Goal: Navigation & Orientation: Find specific page/section

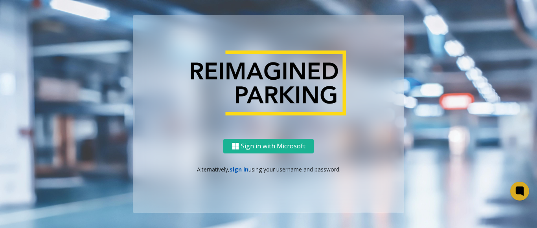
click at [230, 170] on link "sign in" at bounding box center [238, 169] width 19 height 7
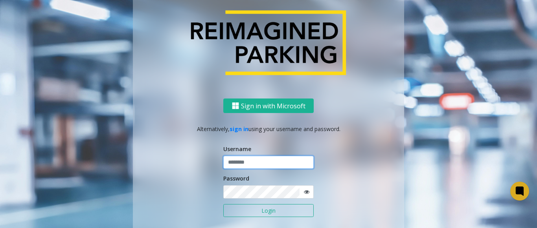
click at [234, 166] on input "text" at bounding box center [268, 162] width 90 height 13
click at [304, 194] on icon at bounding box center [306, 191] width 5 height 5
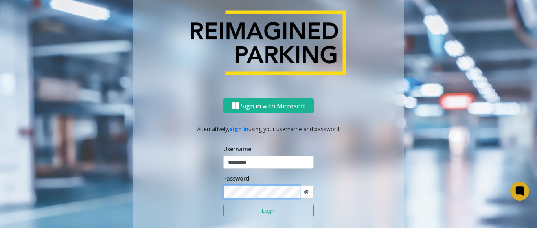
click at [223, 204] on button "Login" at bounding box center [268, 210] width 90 height 13
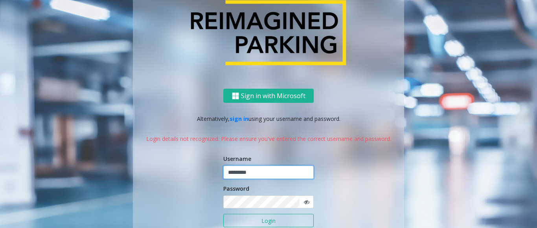
click at [260, 173] on input "*********" at bounding box center [268, 172] width 90 height 13
type input "**********"
click at [272, 218] on button "Login" at bounding box center [268, 220] width 90 height 13
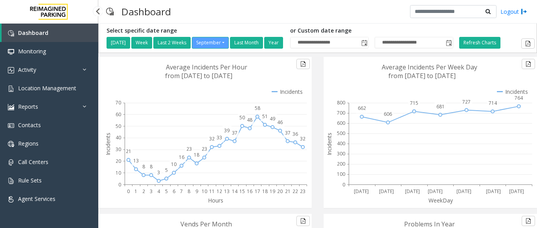
click at [23, 36] on span "Dashboard" at bounding box center [33, 32] width 30 height 7
click at [38, 71] on link "Activity" at bounding box center [49, 69] width 98 height 18
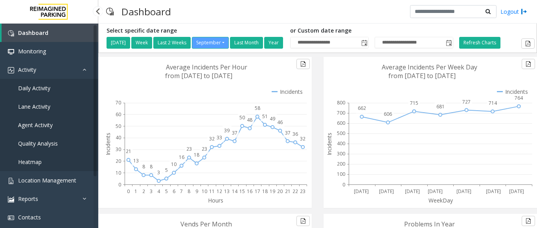
click at [32, 126] on span "Agent Activity" at bounding box center [35, 124] width 35 height 7
click at [32, 125] on span "Agent Activity" at bounding box center [35, 124] width 35 height 7
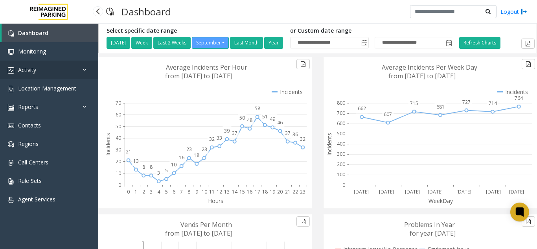
click at [72, 73] on link "Activity" at bounding box center [49, 69] width 98 height 18
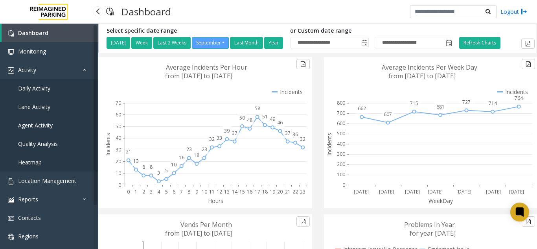
click at [45, 126] on span "Agent Activity" at bounding box center [35, 124] width 35 height 7
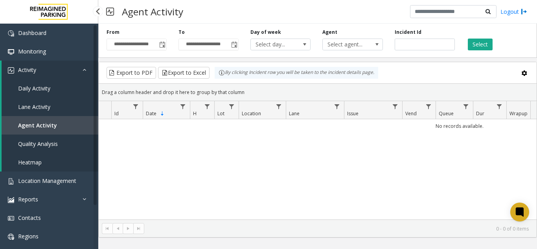
click at [82, 70] on icon at bounding box center [86, 69] width 8 height 5
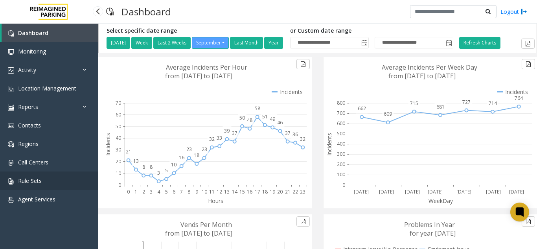
click at [44, 187] on link "Rule Sets" at bounding box center [49, 180] width 98 height 18
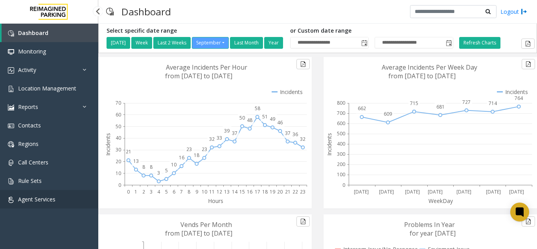
click at [35, 194] on link "Agent Services" at bounding box center [49, 199] width 98 height 18
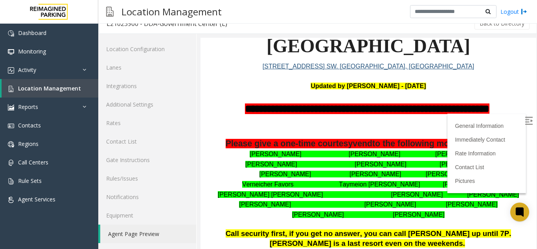
scroll to position [79, 0]
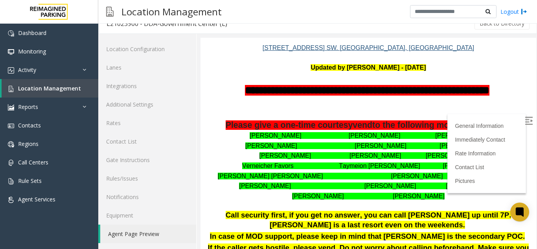
click at [524, 120] on img at bounding box center [528, 121] width 8 height 8
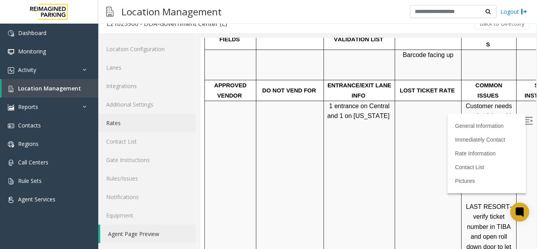
scroll to position [0, 0]
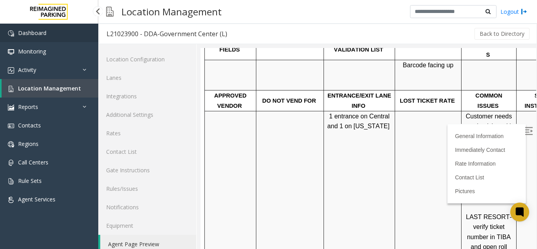
click at [20, 33] on span "Dashboard" at bounding box center [32, 32] width 28 height 7
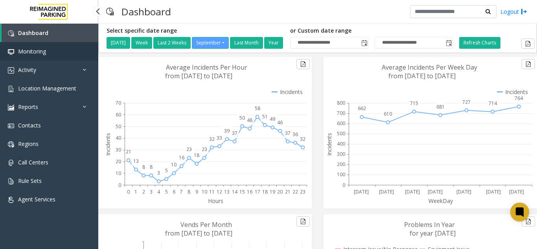
click at [26, 50] on span "Monitoring" at bounding box center [32, 51] width 28 height 7
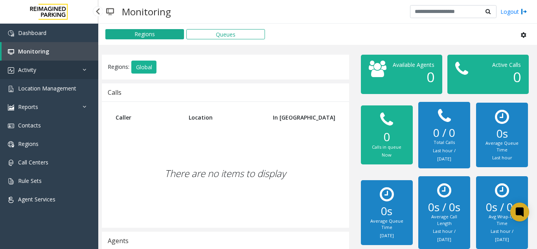
click at [35, 68] on span "Activity" at bounding box center [27, 69] width 18 height 7
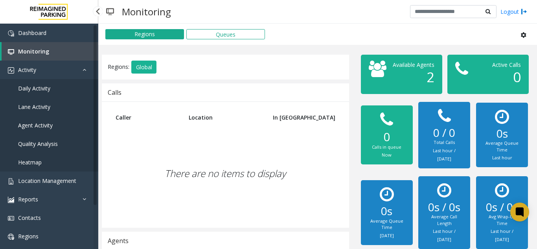
click at [50, 127] on span "Agent Activity" at bounding box center [35, 124] width 35 height 7
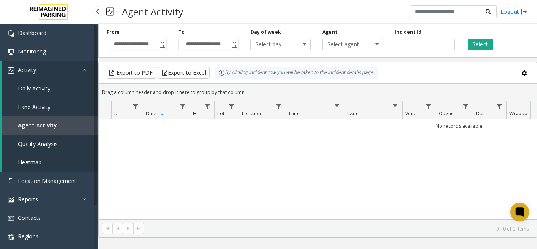
click at [43, 108] on span "Lane Activity" at bounding box center [34, 106] width 32 height 7
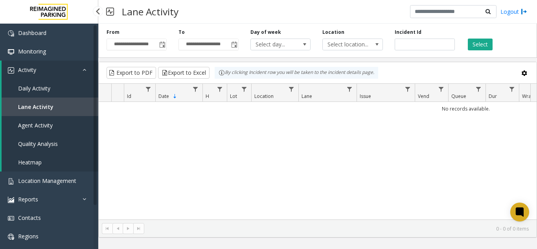
click at [40, 145] on span "Quality Analysis" at bounding box center [38, 143] width 40 height 7
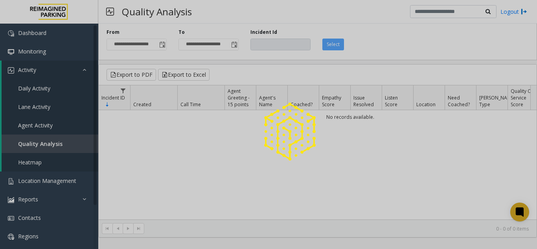
click at [37, 153] on div at bounding box center [268, 124] width 537 height 249
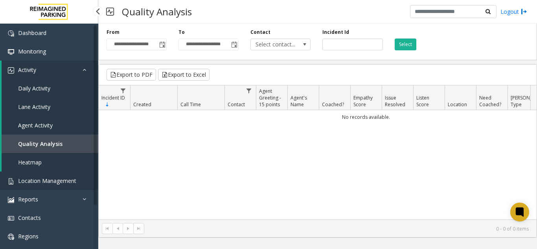
drag, startPoint x: 34, startPoint y: 176, endPoint x: 32, endPoint y: 180, distance: 4.4
drag, startPoint x: 32, startPoint y: 180, endPoint x: 10, endPoint y: 115, distance: 68.9
click at [10, 115] on link "Lane Activity" at bounding box center [50, 106] width 97 height 18
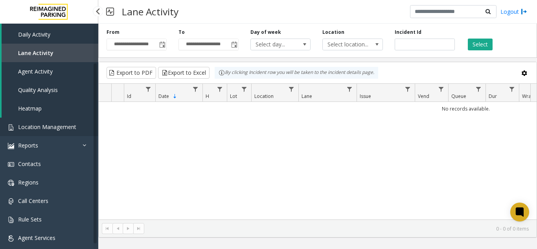
scroll to position [54, 0]
click at [39, 128] on span "Location Management" at bounding box center [47, 126] width 58 height 7
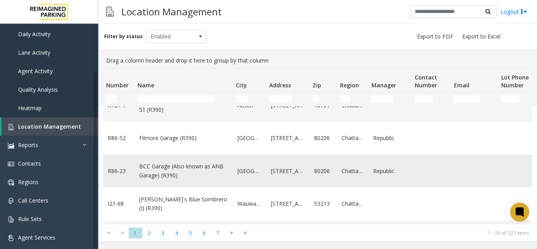
scroll to position [118, 0]
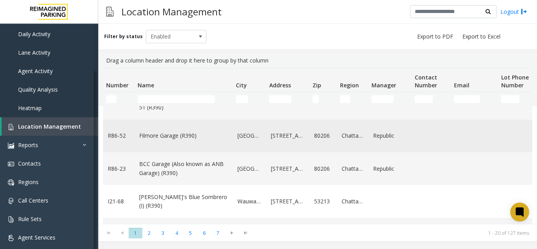
click at [173, 139] on link "Filmore Garage (R390)" at bounding box center [183, 135] width 89 height 9
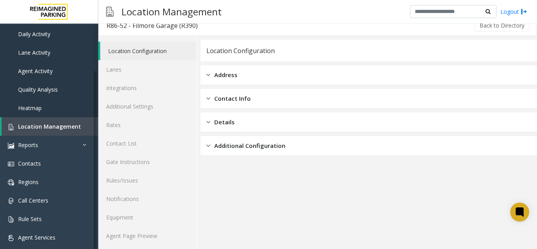
scroll to position [10, 0]
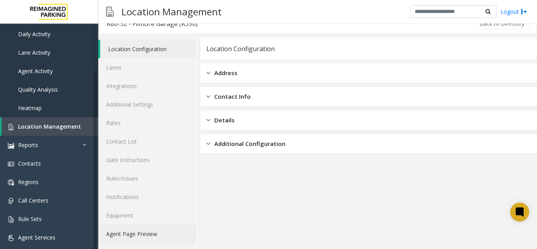
click at [138, 228] on link "Agent Page Preview" at bounding box center [147, 233] width 98 height 18
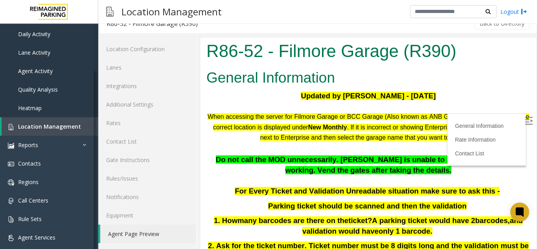
click at [524, 120] on img at bounding box center [528, 121] width 8 height 8
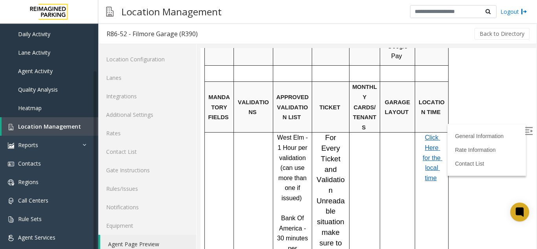
scroll to position [550, 0]
drag, startPoint x: 316, startPoint y: 95, endPoint x: 337, endPoint y: 122, distance: 34.0
click at [337, 132] on p "For Every Ticket and Validation Unreadable situation make sure to ask this -" at bounding box center [330, 195] width 31 height 126
click at [322, 133] on span "For Every Ticket and Validation Unreadable situation make sure to ask this -" at bounding box center [330, 195] width 30 height 124
drag, startPoint x: 322, startPoint y: 120, endPoint x: 337, endPoint y: 135, distance: 20.8
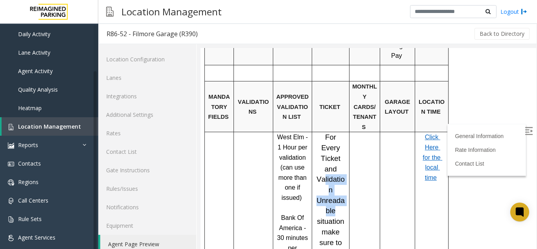
click at [337, 135] on p "For Every Ticket and Validation Unreadable situation make sure to ask this -" at bounding box center [330, 195] width 31 height 126
drag, startPoint x: 319, startPoint y: 147, endPoint x: 346, endPoint y: 165, distance: 32.6
click at [346, 165] on p "For Every Ticket and Validation Unreadable situation make sure to ask this -" at bounding box center [330, 195] width 31 height 126
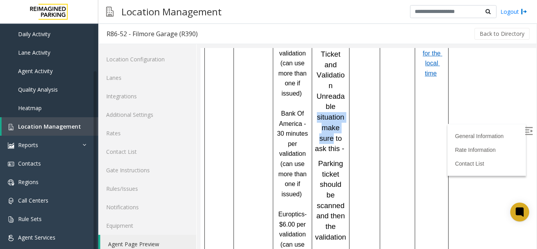
scroll to position [668, 0]
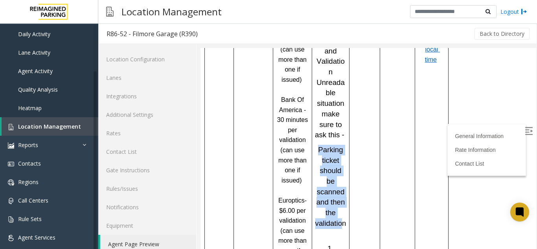
drag, startPoint x: 319, startPoint y: 79, endPoint x: 340, endPoint y: 141, distance: 65.3
click at [340, 145] on p "Parking ticket should be scanned and then the validation" at bounding box center [330, 192] width 31 height 95
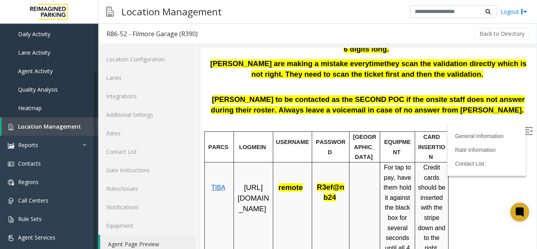
scroll to position [236, 0]
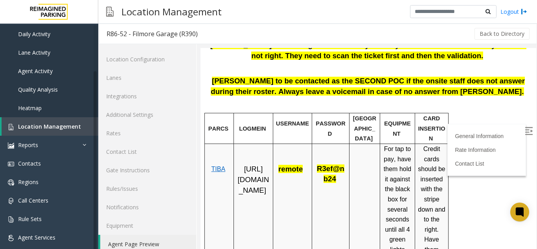
click at [306, 154] on p "remote" at bounding box center [292, 164] width 33 height 20
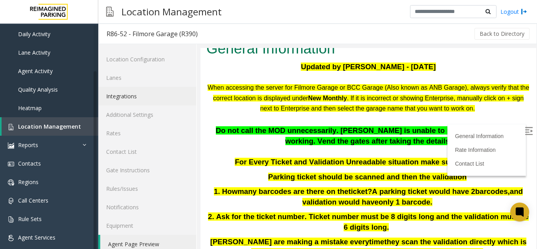
scroll to position [10, 0]
